Goal: Transaction & Acquisition: Obtain resource

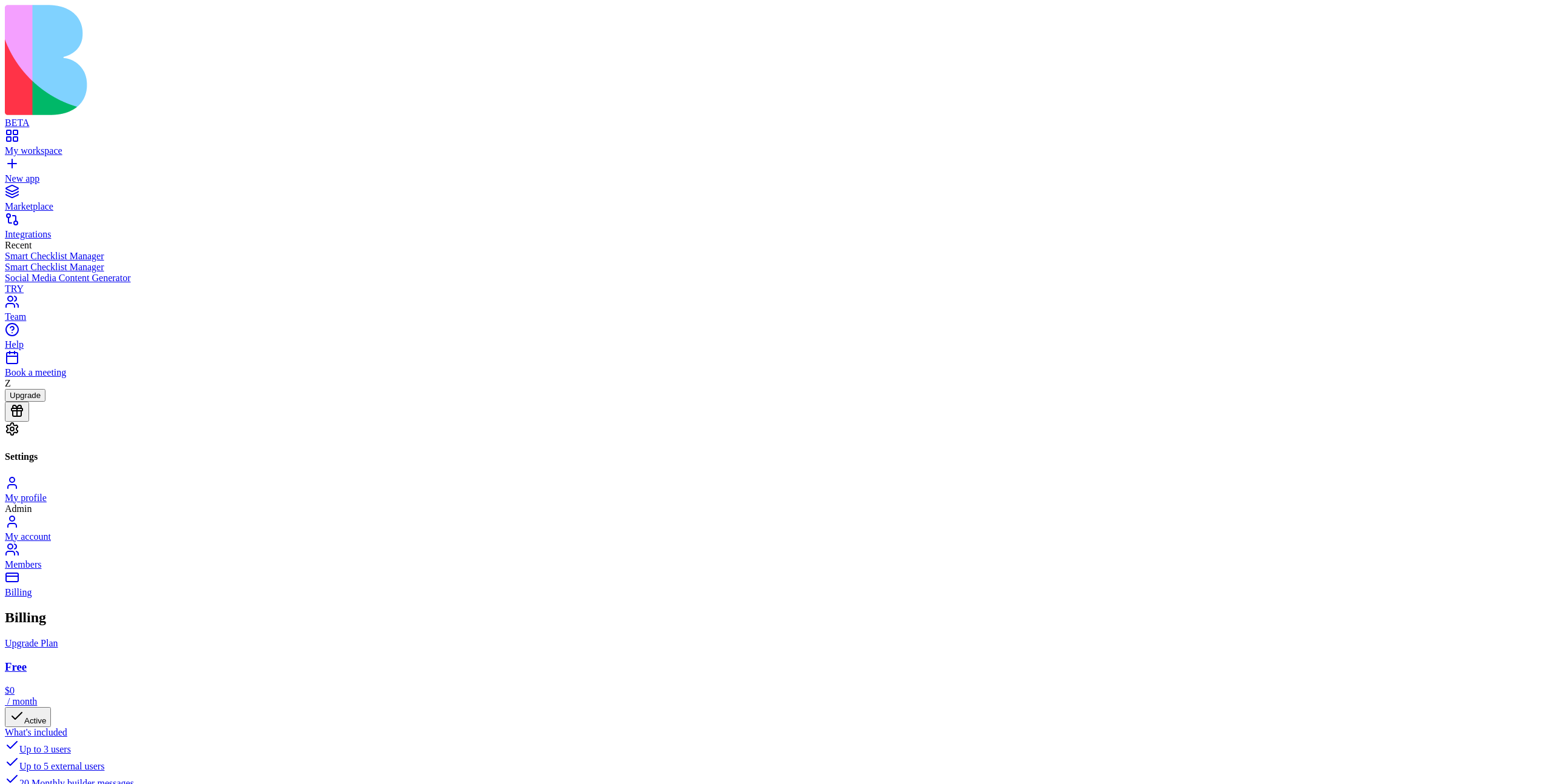
click at [57, 201] on div "Marketplace" at bounding box center [776, 207] width 1542 height 11
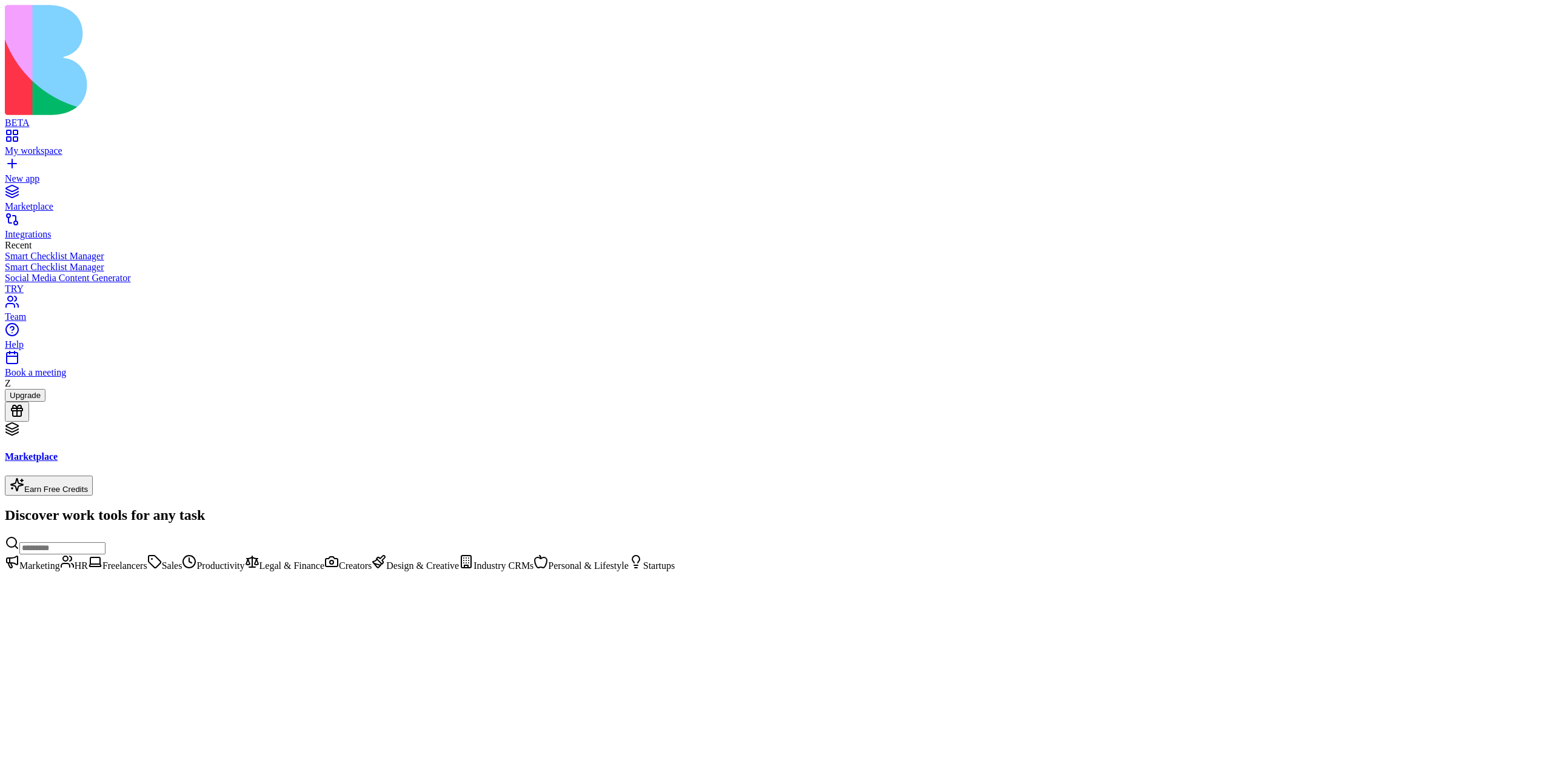
click at [64, 146] on div "My workspace" at bounding box center [776, 151] width 1542 height 11
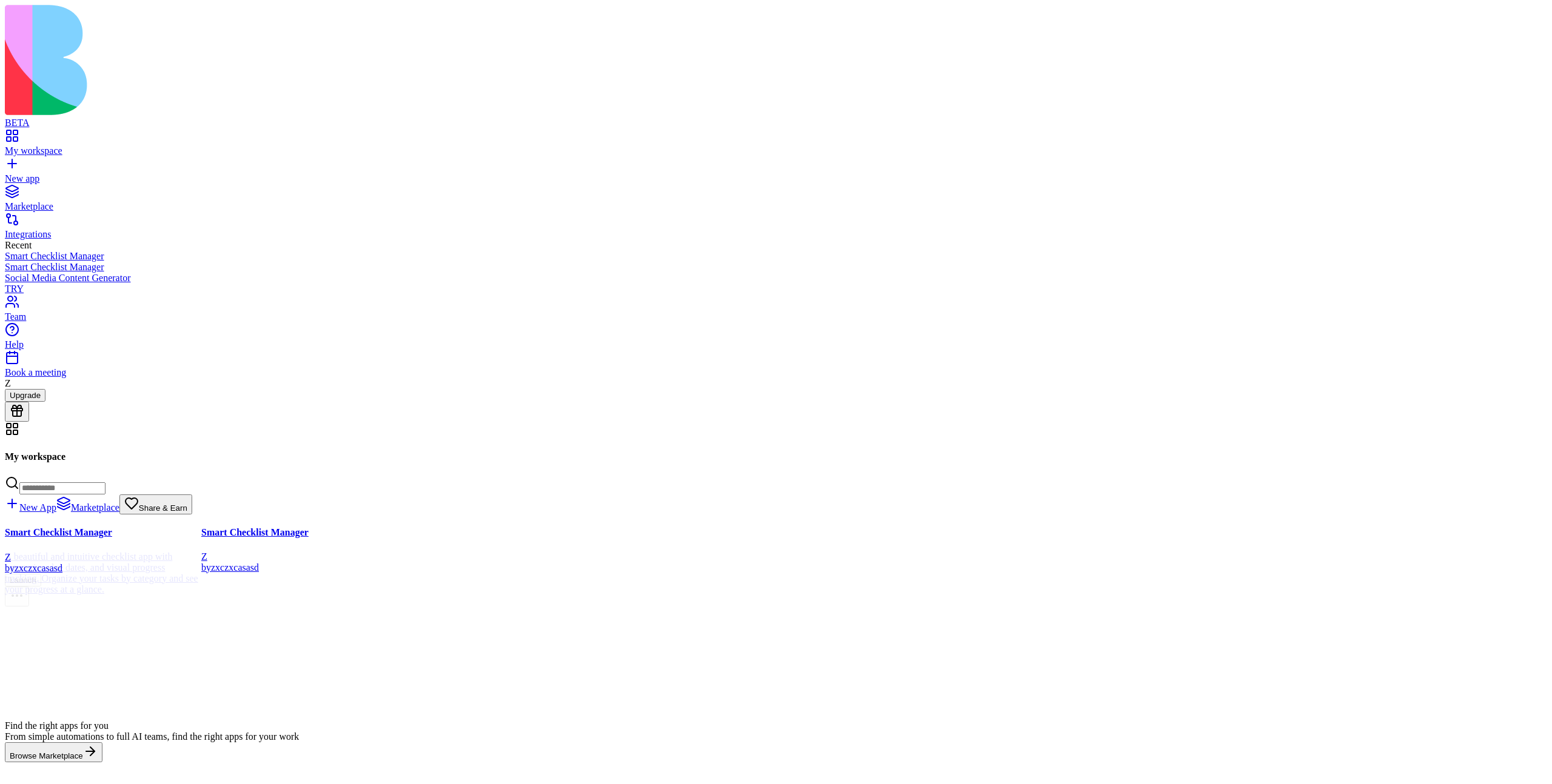
click at [594, 515] on div at bounding box center [495, 618] width 197 height 206
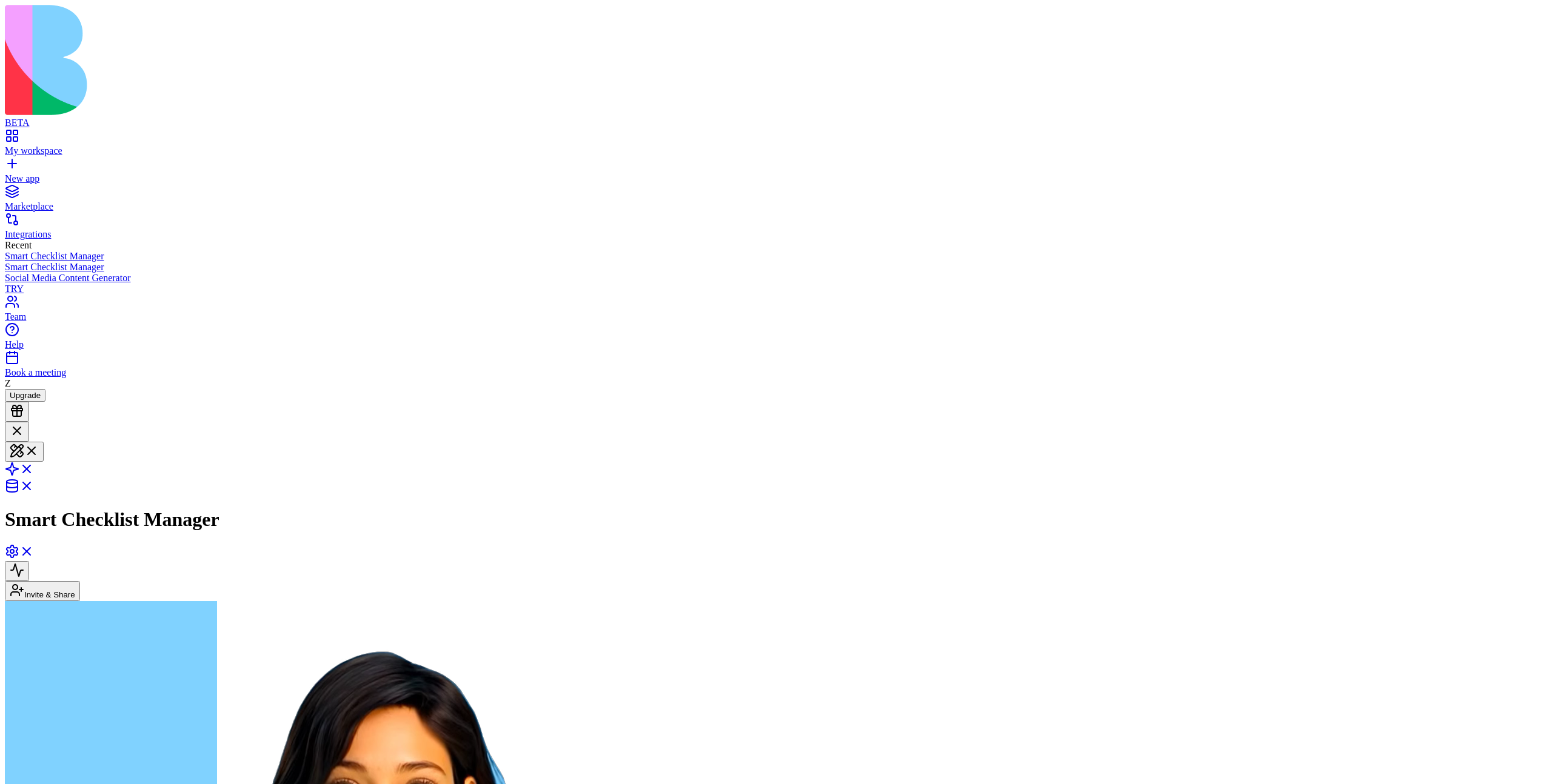
scroll to position [517, 0]
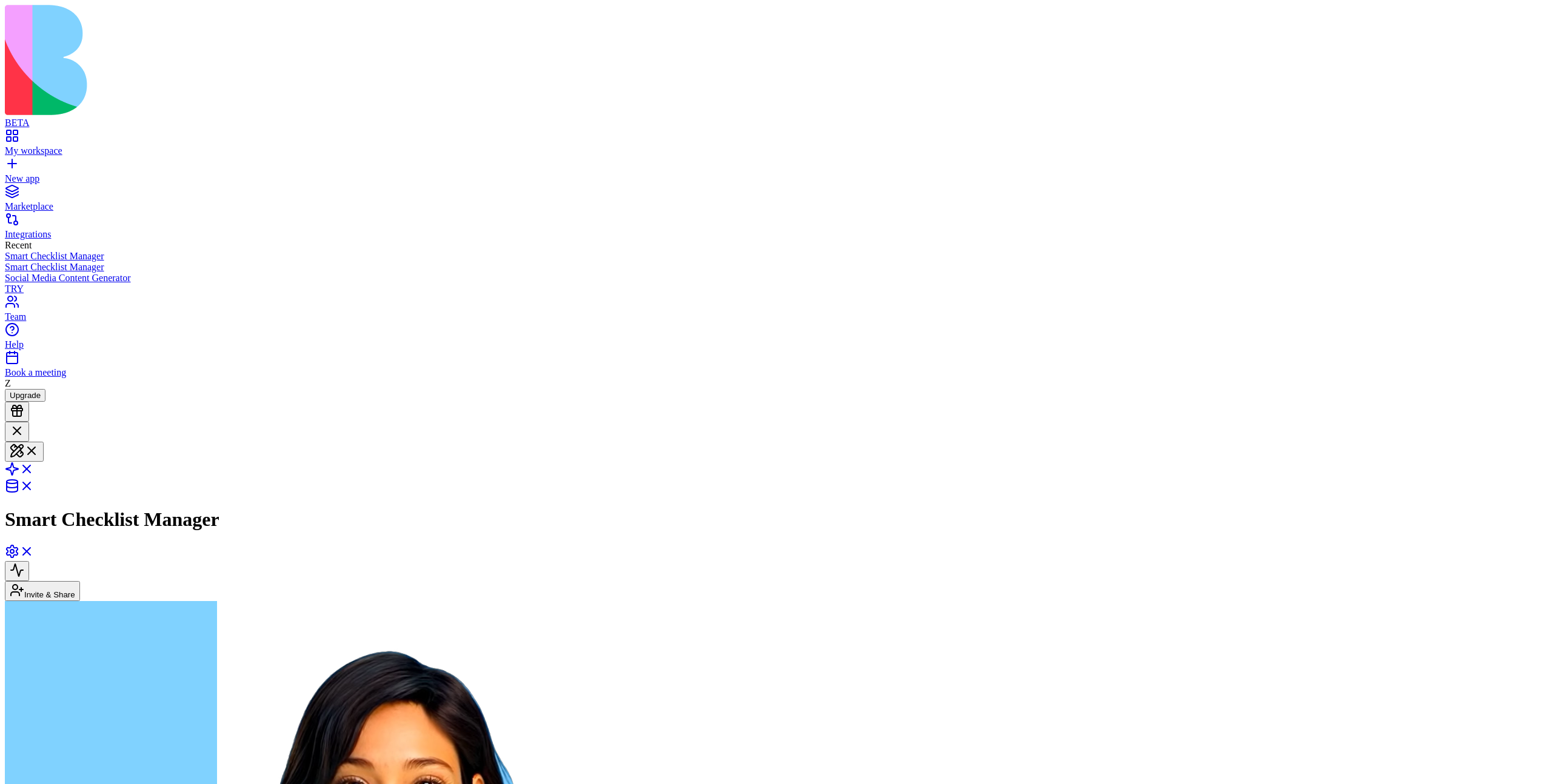
click at [80, 581] on button "Invite & Share" at bounding box center [42, 591] width 75 height 20
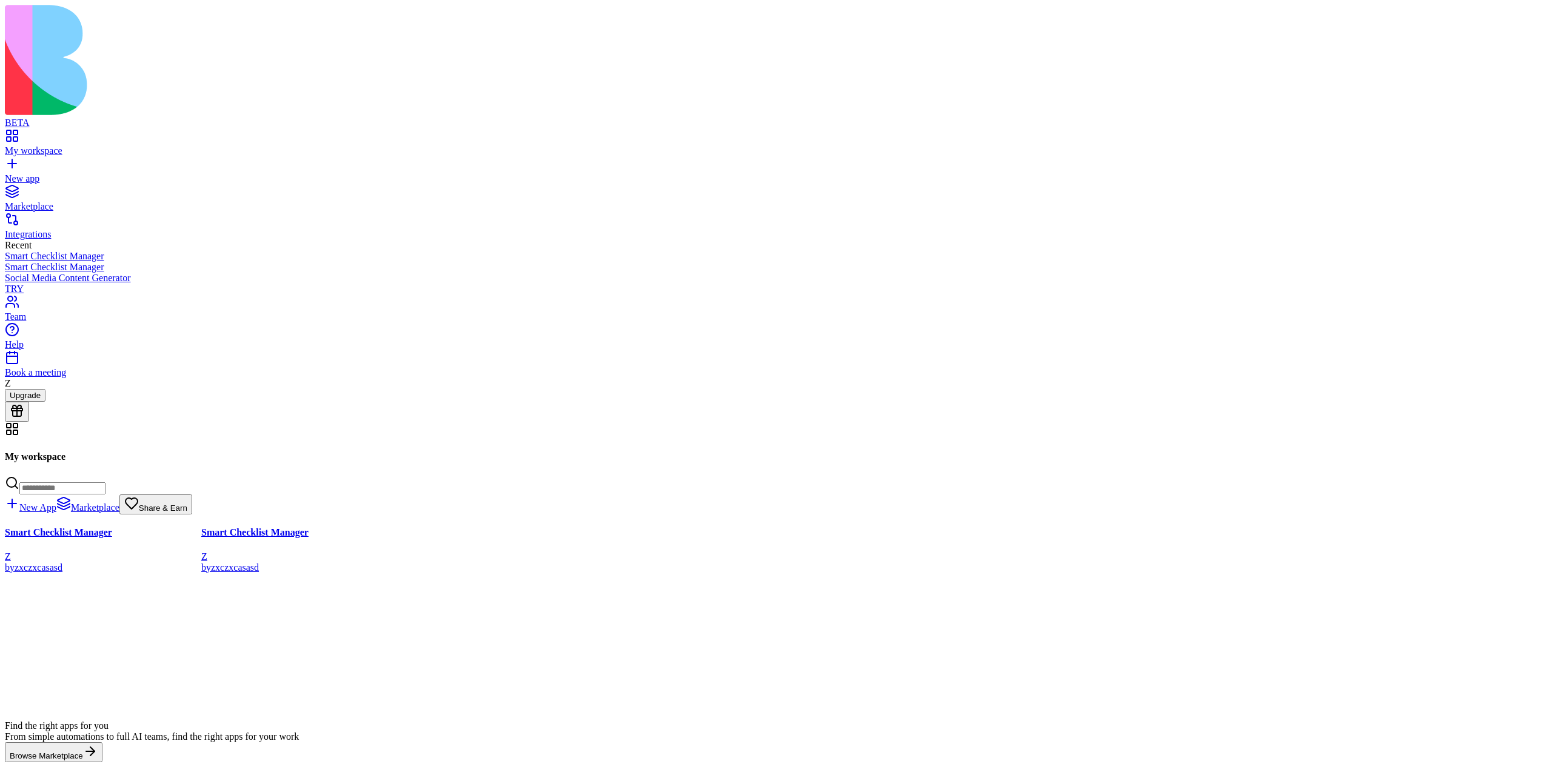
click at [29, 422] on button at bounding box center [17, 411] width 24 height 20
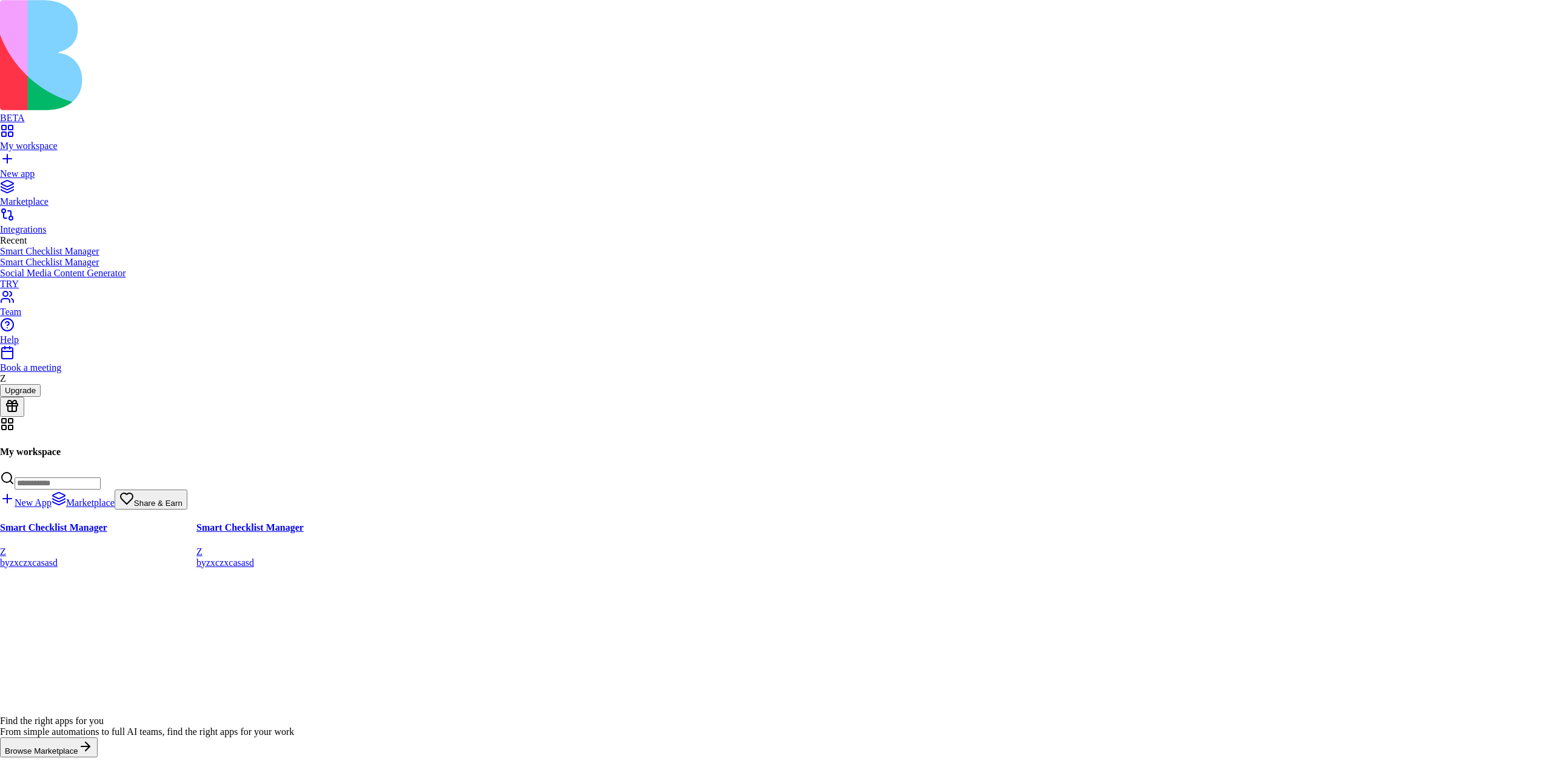
type input "**********"
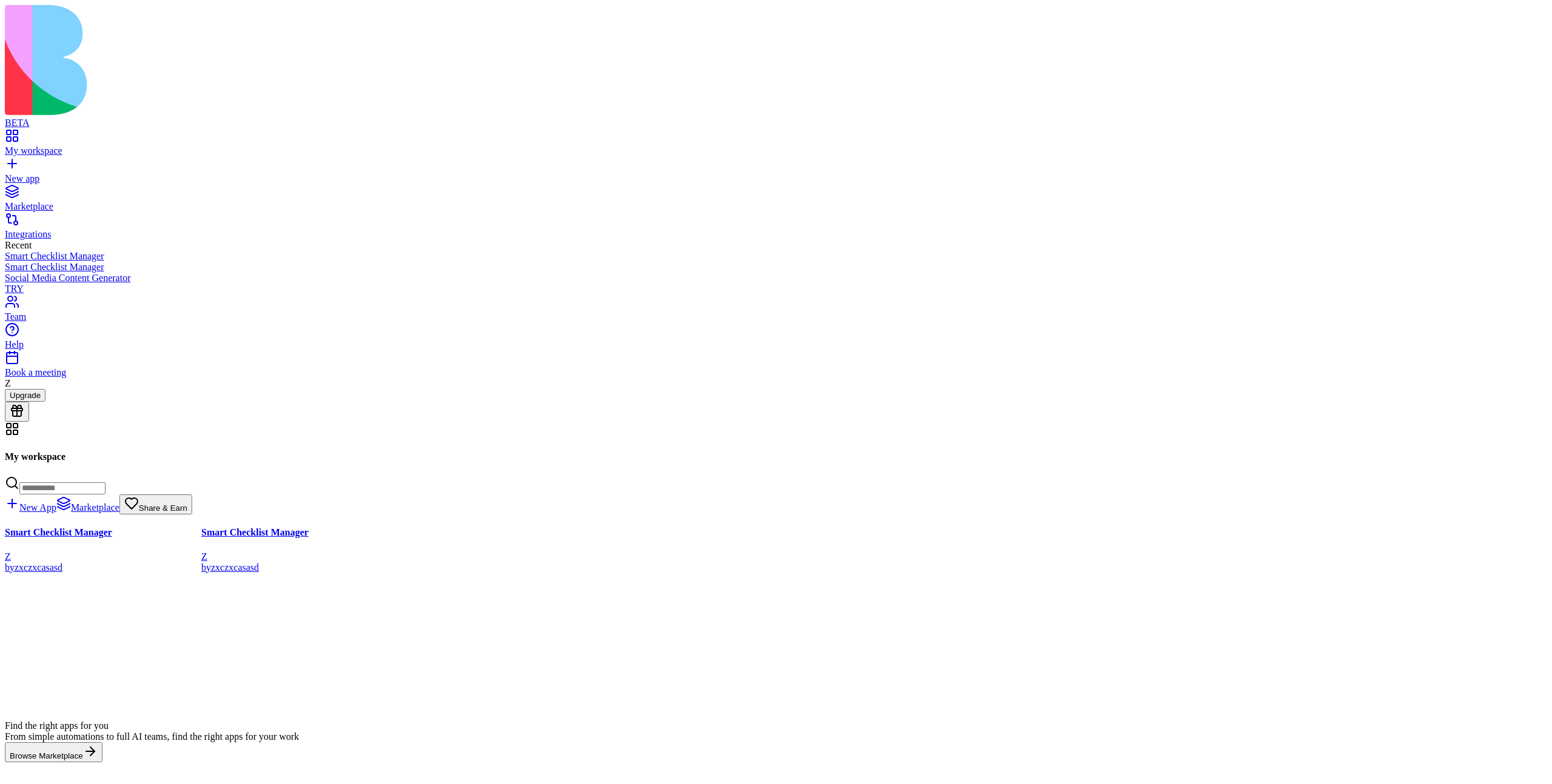
click at [187, 504] on span "Share & Earn" at bounding box center [163, 508] width 48 height 9
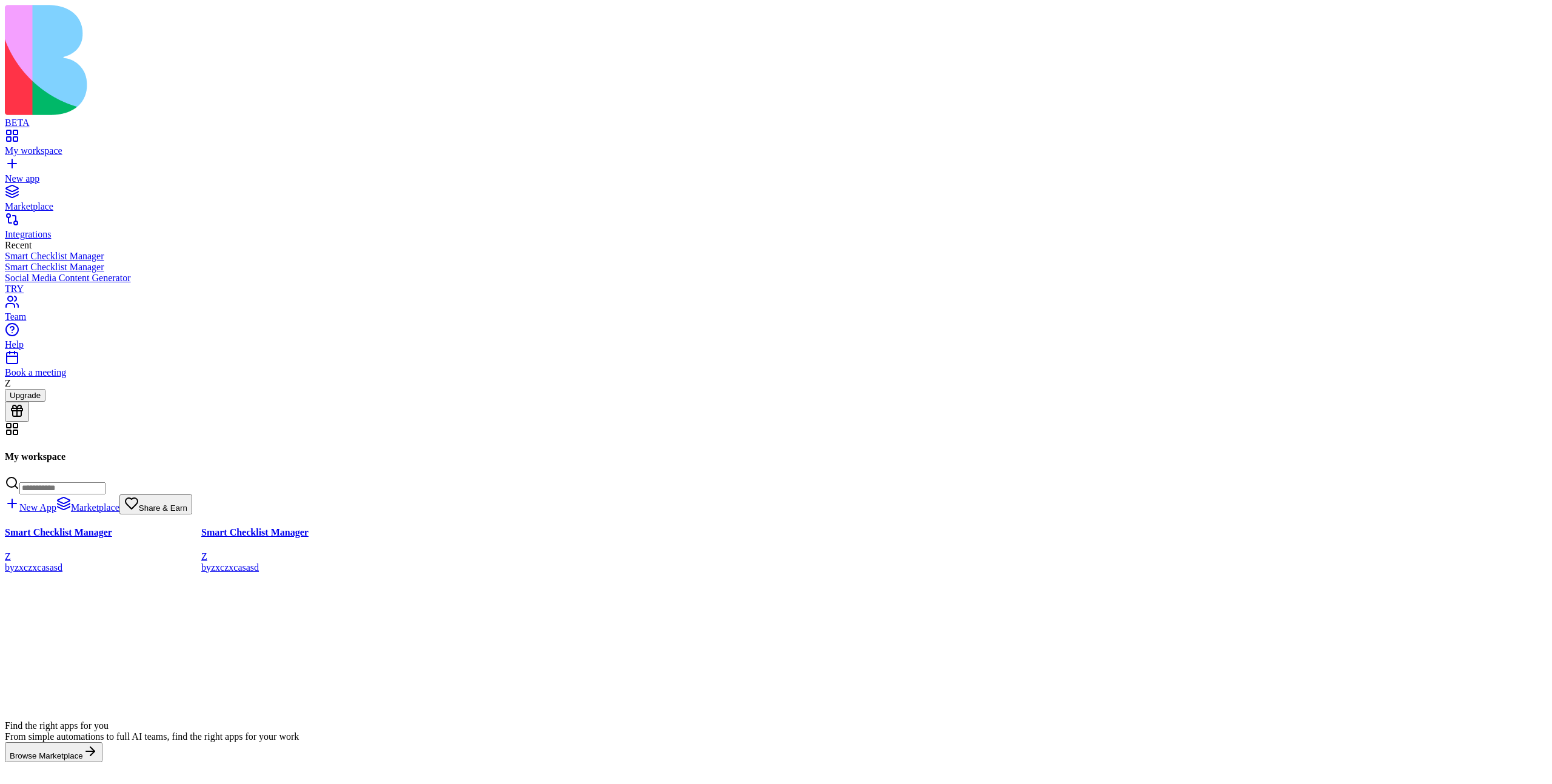
click at [187, 504] on span "Share & Earn" at bounding box center [163, 508] width 48 height 9
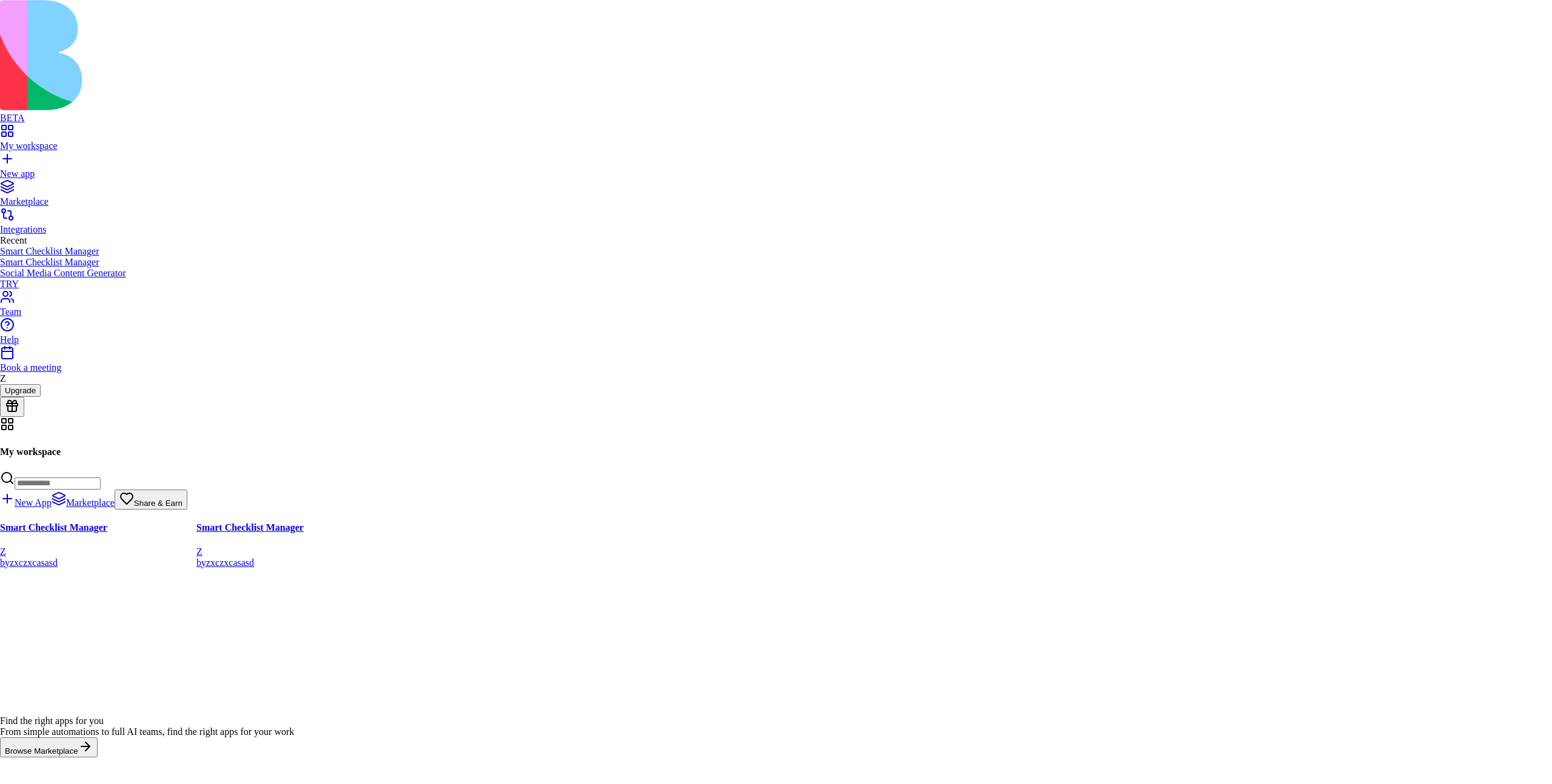
drag, startPoint x: 767, startPoint y: 444, endPoint x: 595, endPoint y: 438, distance: 172.1
drag, startPoint x: 781, startPoint y: 445, endPoint x: 970, endPoint y: 449, distance: 189.0
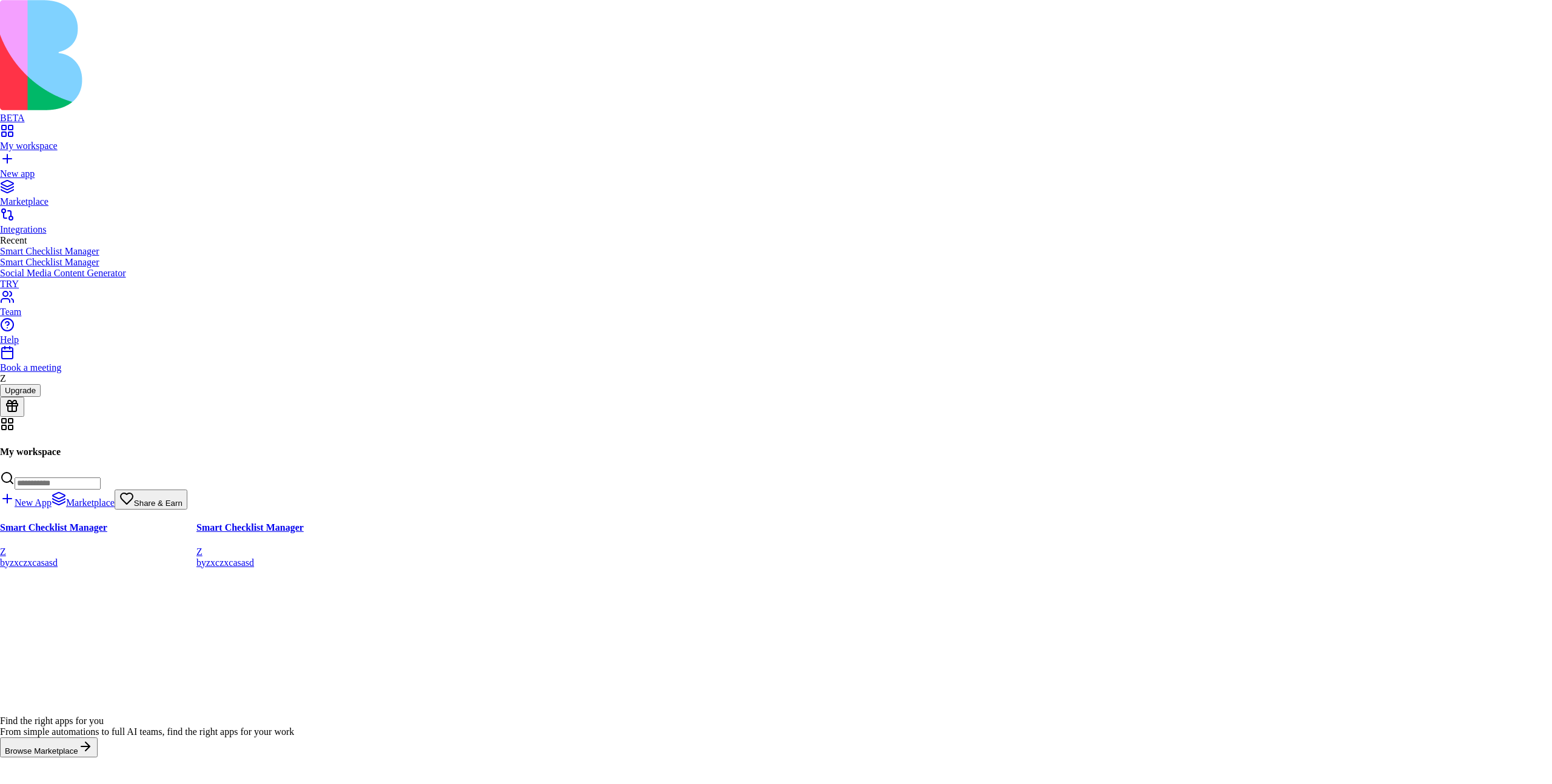
drag, startPoint x: 845, startPoint y: 442, endPoint x: 905, endPoint y: 436, distance: 60.3
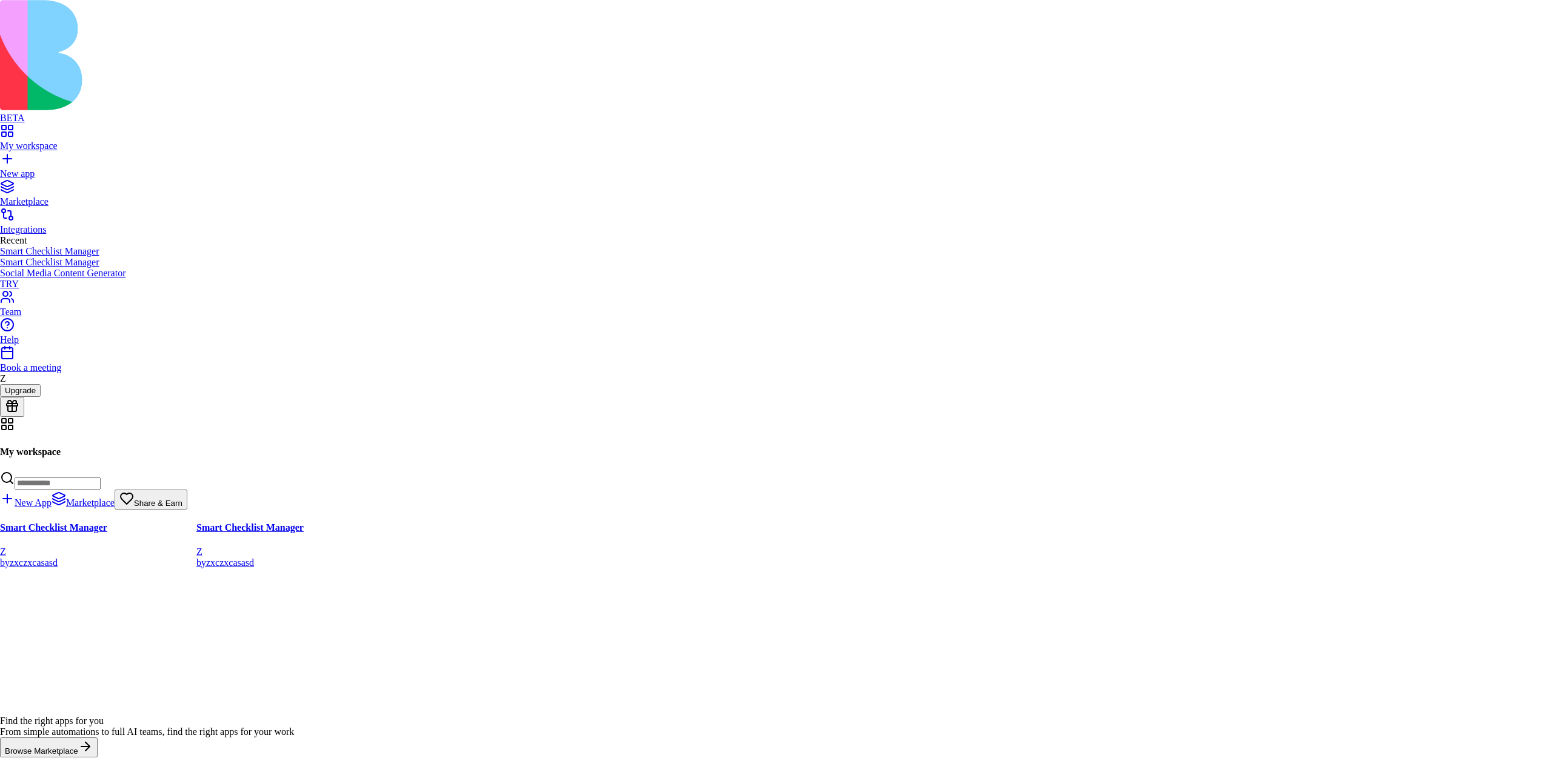
scroll to position [0, 0]
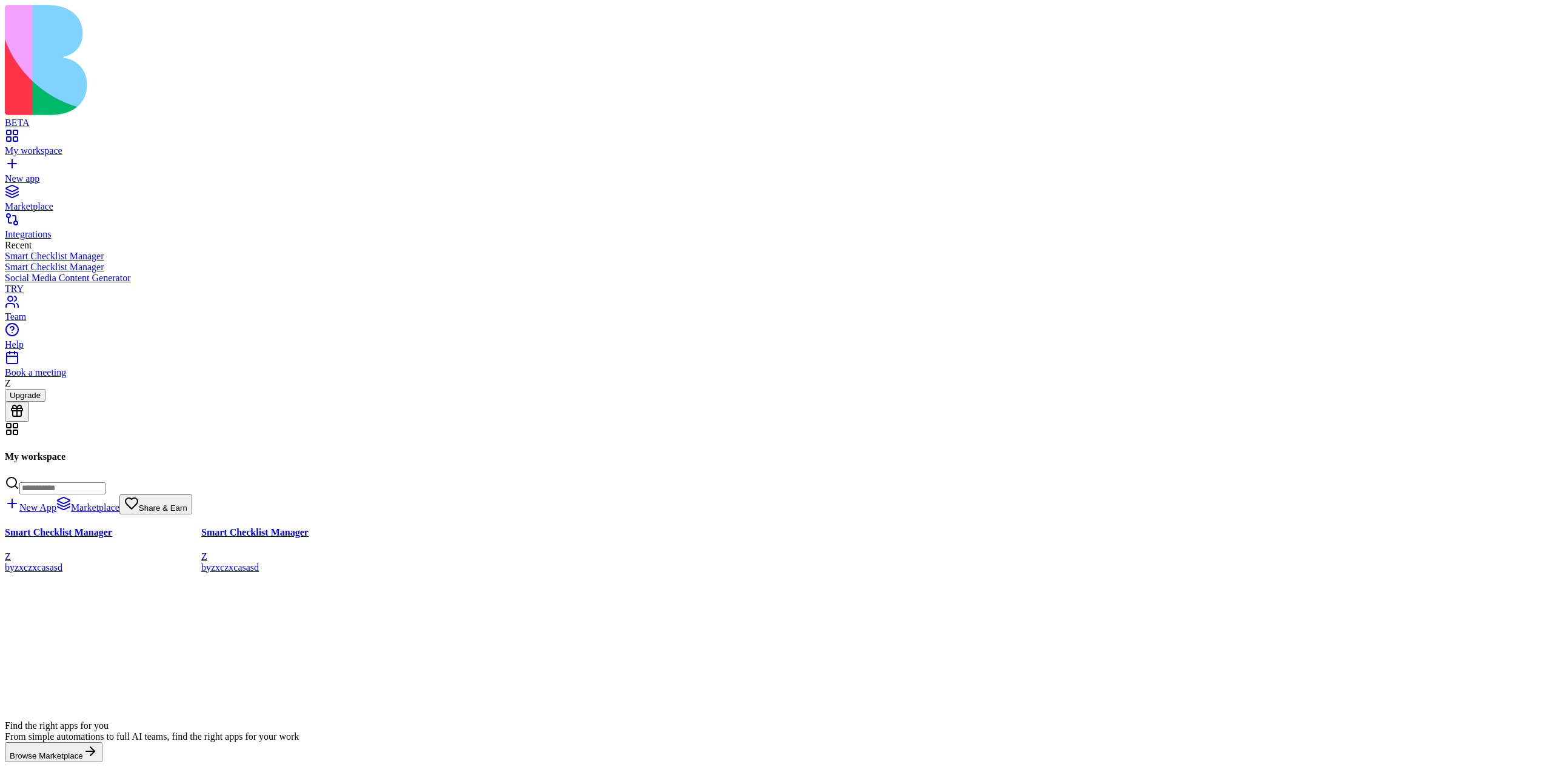
click at [987, 515] on div at bounding box center [888, 618] width 197 height 206
click at [187, 504] on span "Share & Earn" at bounding box center [163, 508] width 48 height 9
